Goal: Check status: Check status

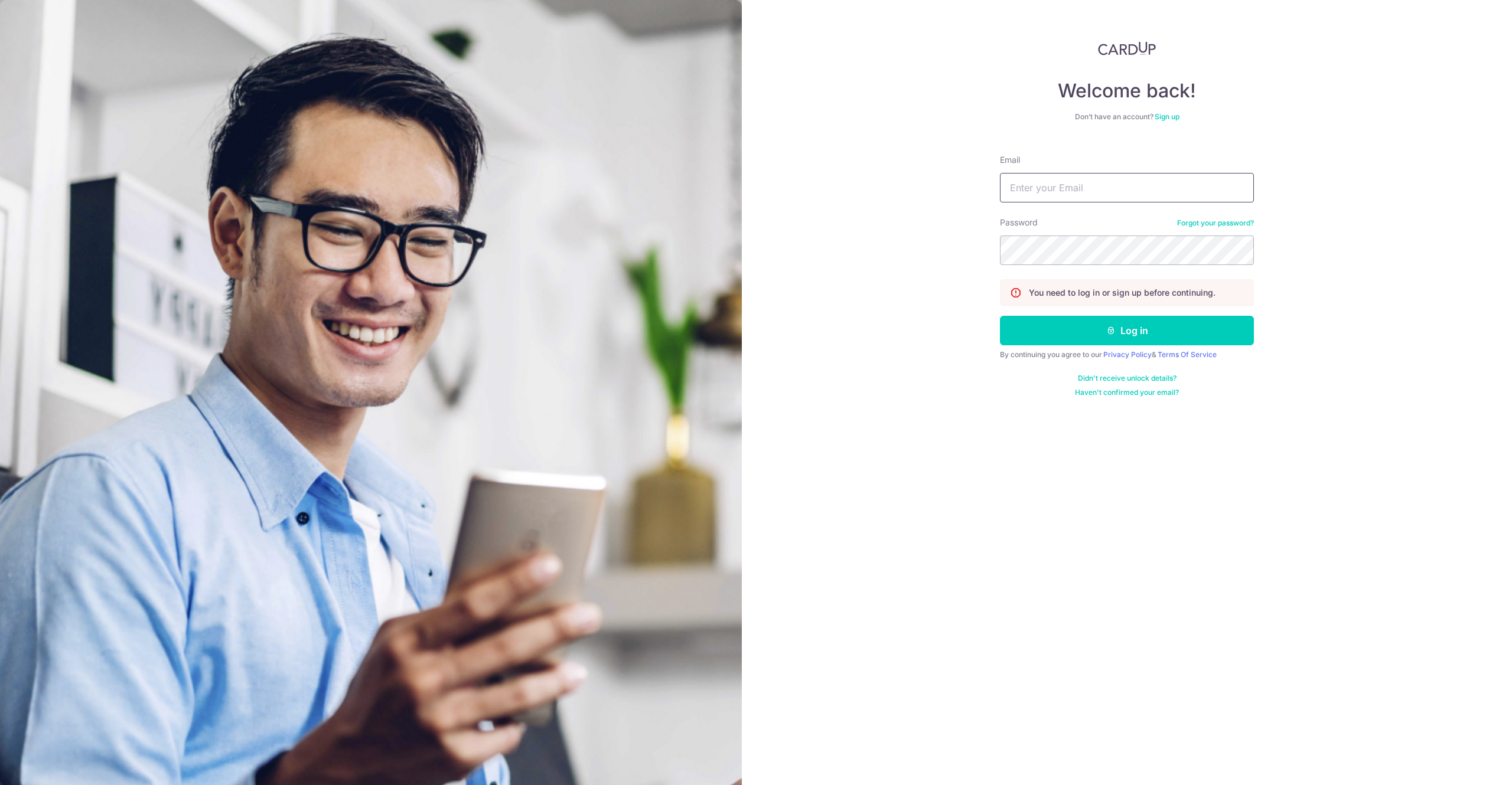
click at [1077, 183] on input "Email" at bounding box center [1127, 188] width 254 height 30
click at [1062, 191] on input "Email" at bounding box center [1127, 188] width 254 height 30
type input "[EMAIL_ADDRESS][DOMAIN_NAME]"
click at [1168, 340] on button "Log in" at bounding box center [1127, 331] width 254 height 30
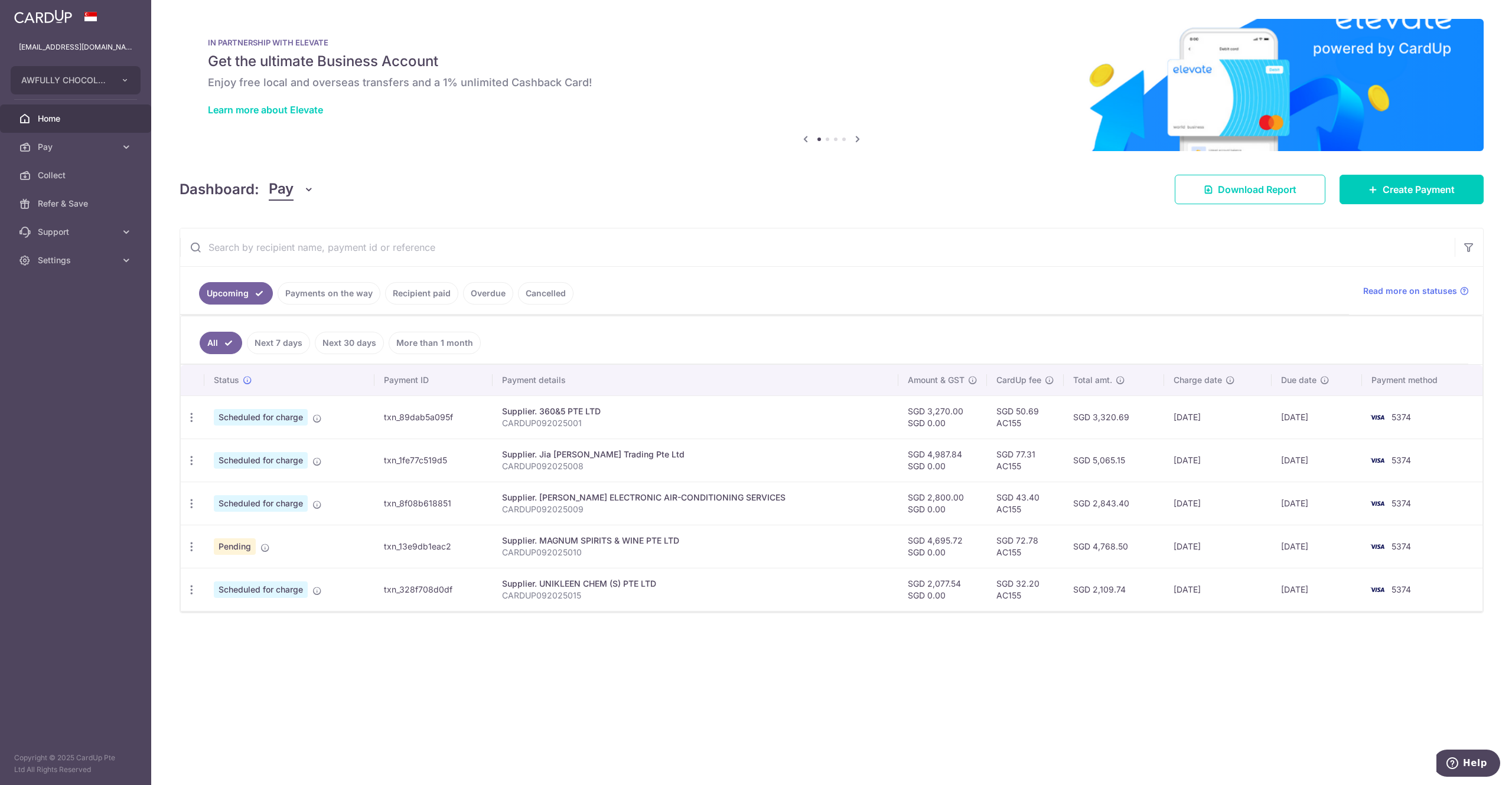
click at [325, 289] on link "Payments on the way" at bounding box center [329, 293] width 103 height 22
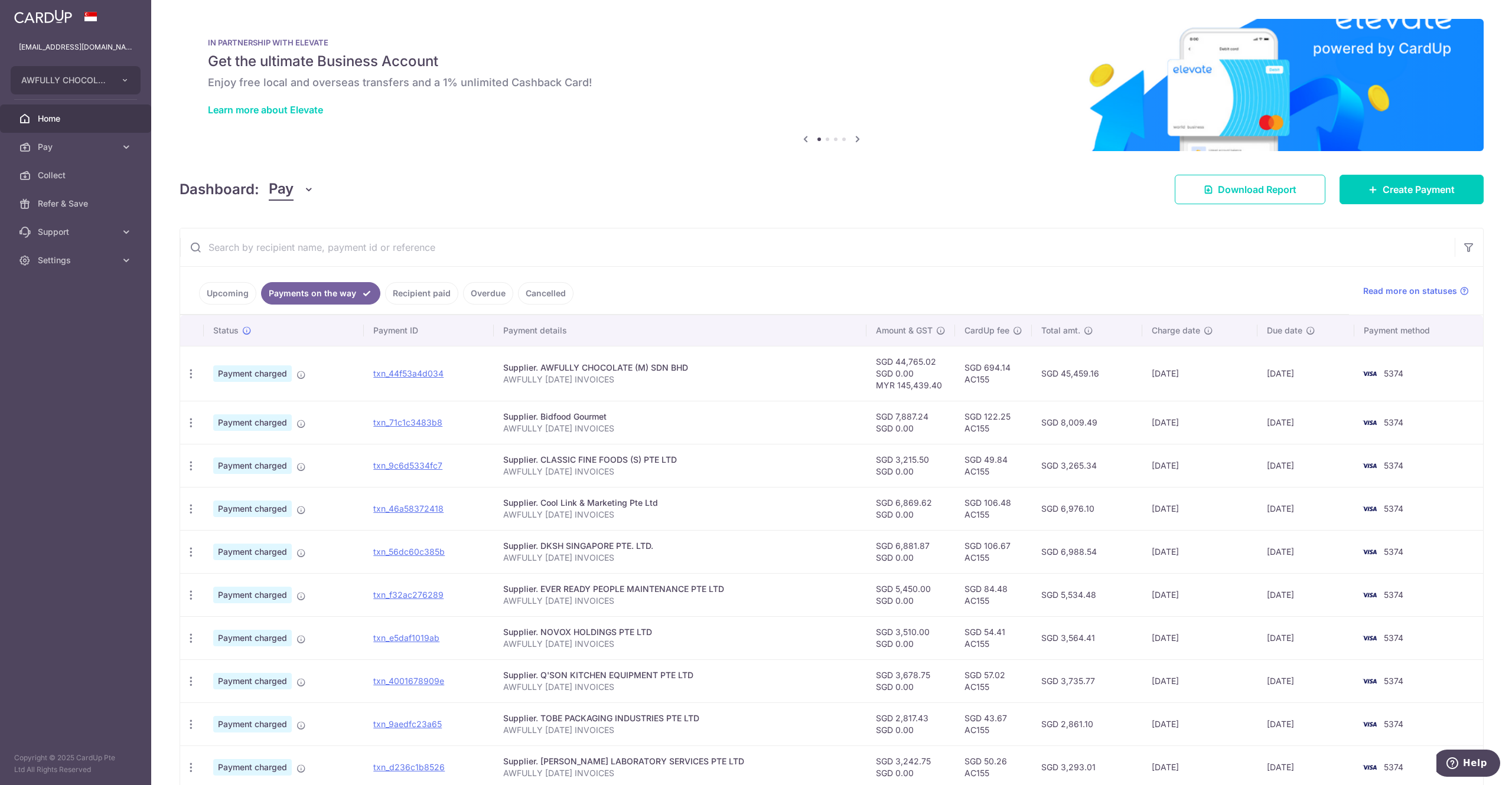
scroll to position [93, 0]
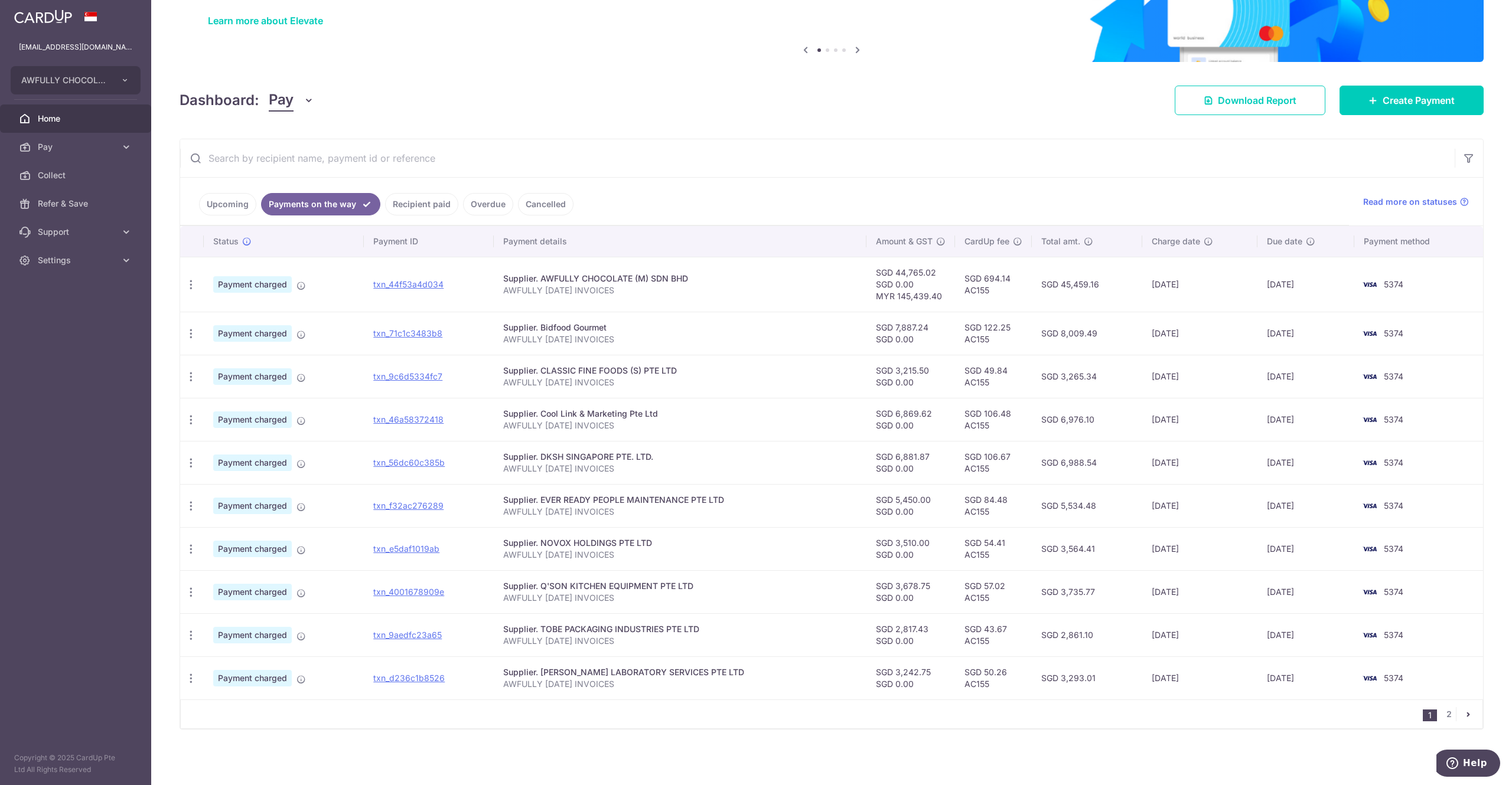
click at [224, 204] on link "Upcoming" at bounding box center [227, 204] width 57 height 22
